Goal: Navigation & Orientation: Find specific page/section

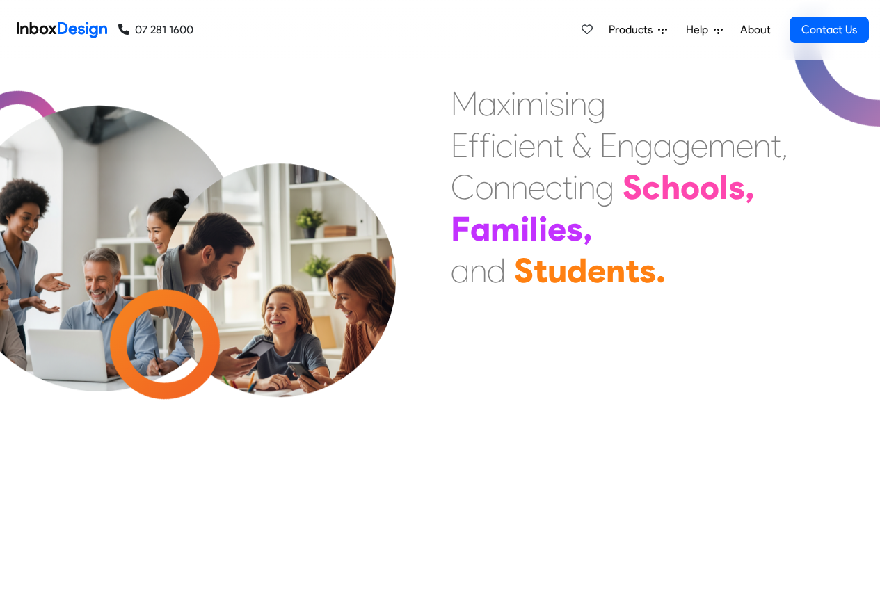
scroll to position [417, 0]
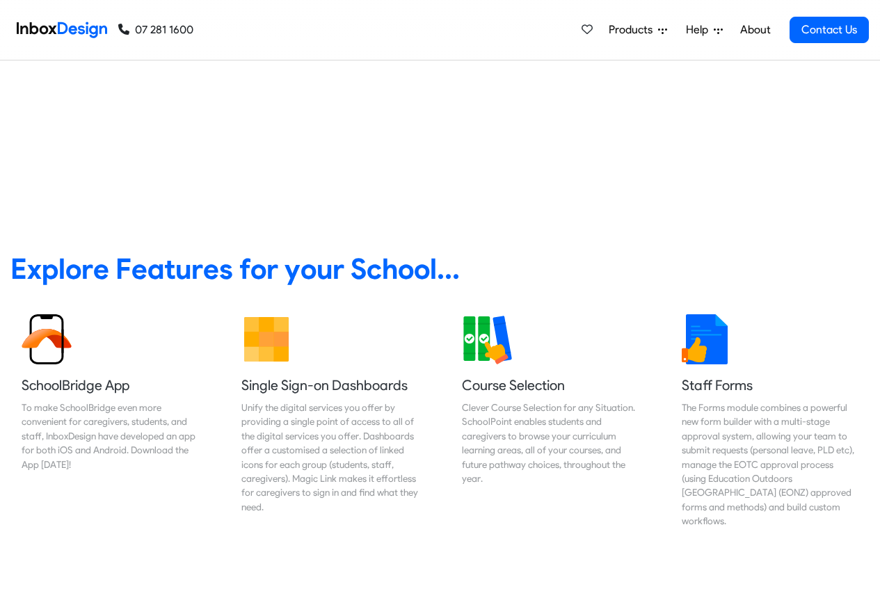
click at [754, 30] on link "About" at bounding box center [755, 30] width 38 height 28
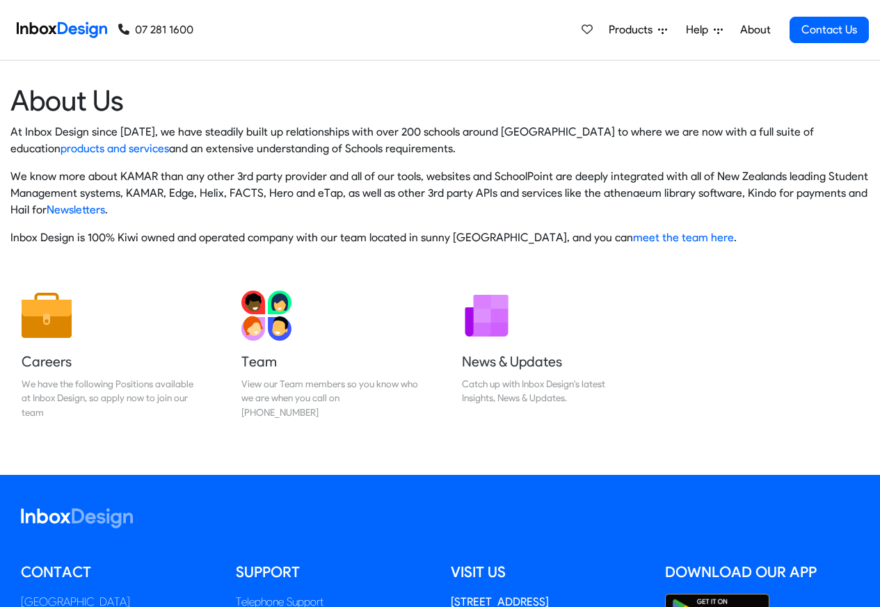
click at [74, 28] on img at bounding box center [62, 30] width 90 height 28
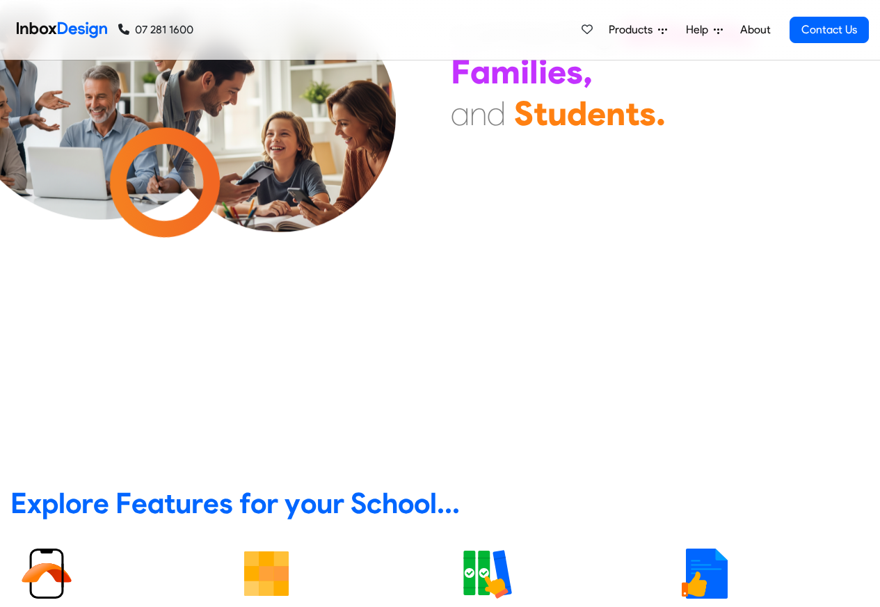
scroll to position [83, 0]
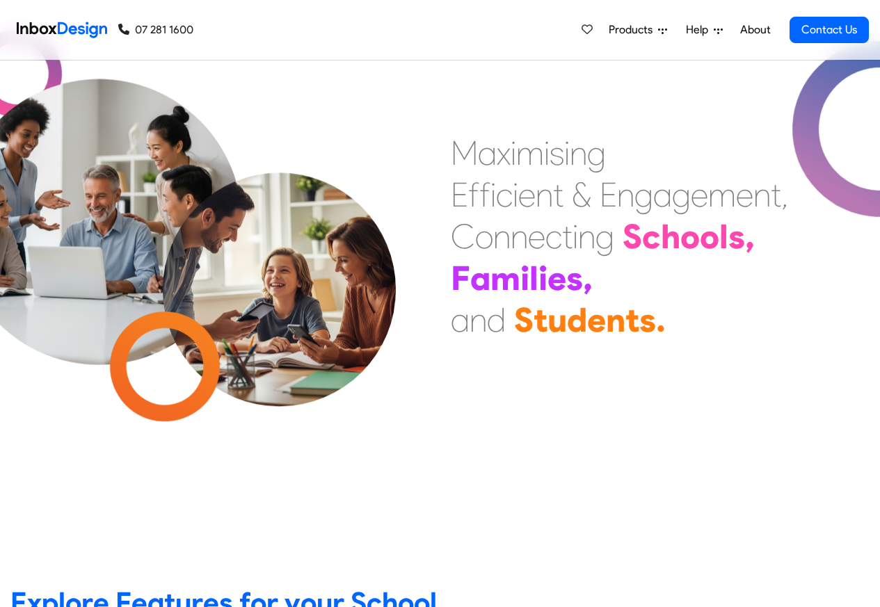
click at [690, 31] on span "Help" at bounding box center [700, 30] width 28 height 17
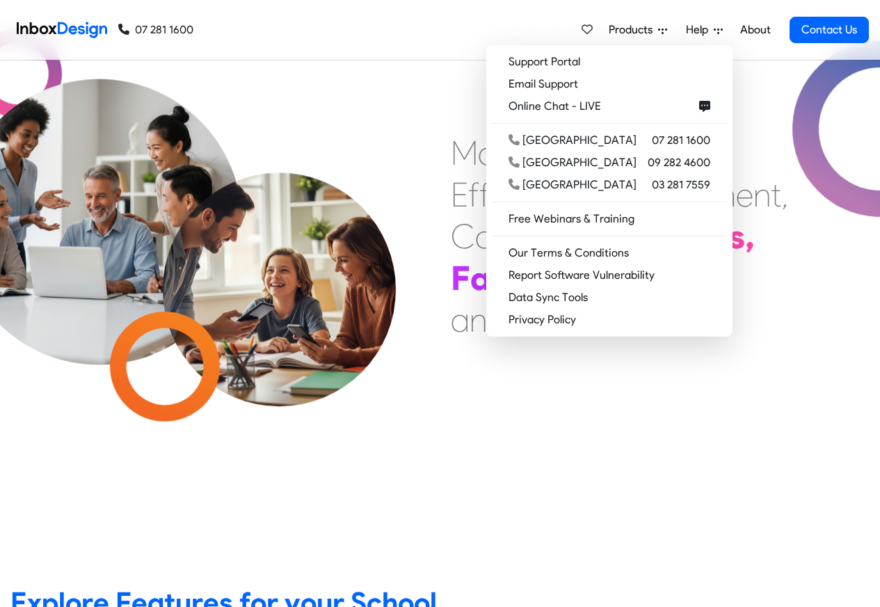
click at [756, 30] on link "About" at bounding box center [755, 30] width 38 height 28
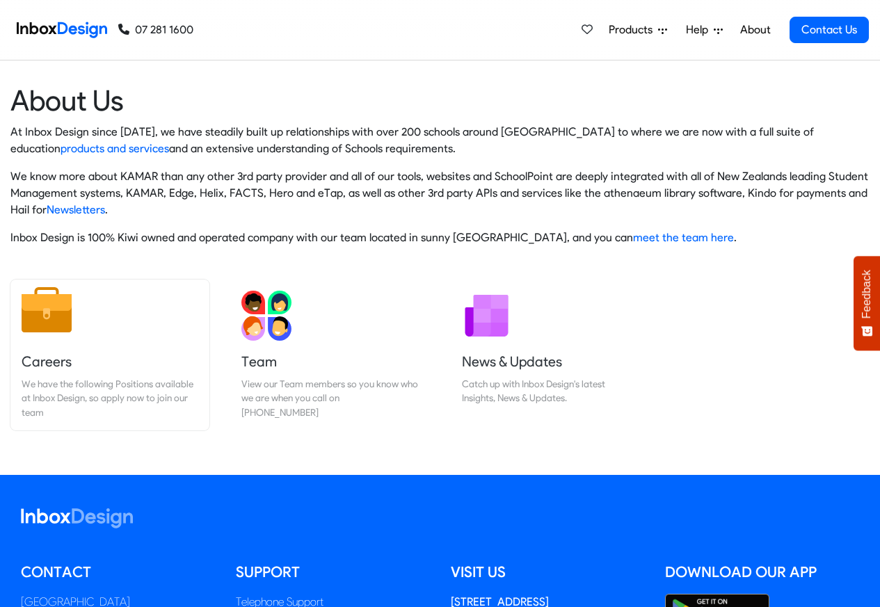
click at [47, 364] on h5 "Careers" at bounding box center [110, 361] width 177 height 19
